Goal: Transaction & Acquisition: Book appointment/travel/reservation

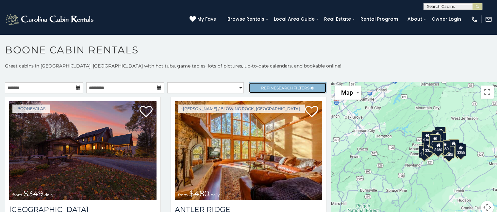
click at [289, 88] on span "Refine Search Filters" at bounding box center [285, 87] width 48 height 5
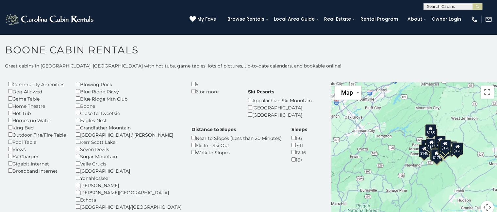
scroll to position [65, 0]
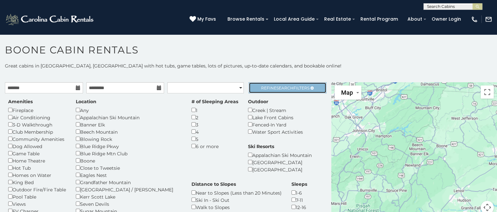
click at [285, 89] on span "Search" at bounding box center [285, 87] width 17 height 5
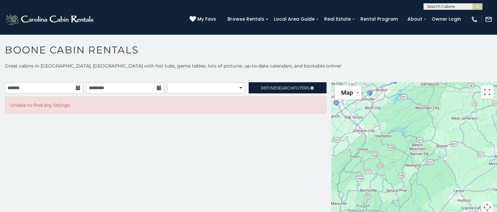
click at [263, 73] on p at bounding box center [248, 75] width 497 height 7
